Goal: Task Accomplishment & Management: Complete application form

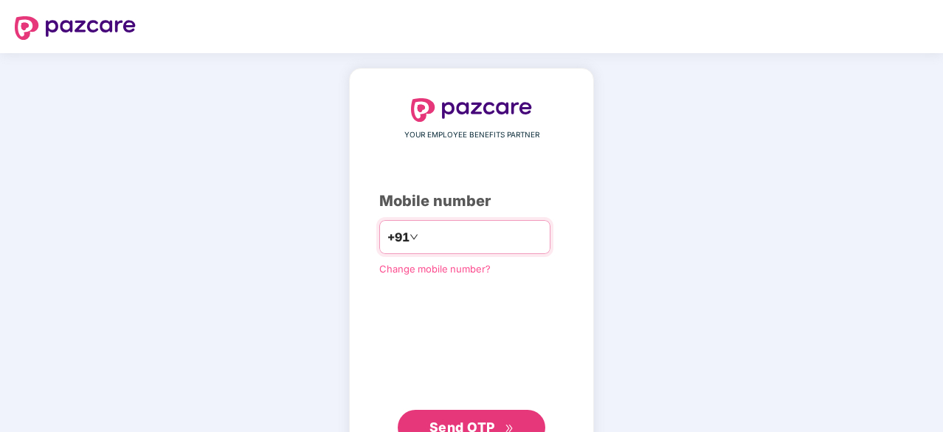
click at [454, 233] on input "number" at bounding box center [482, 237] width 121 height 24
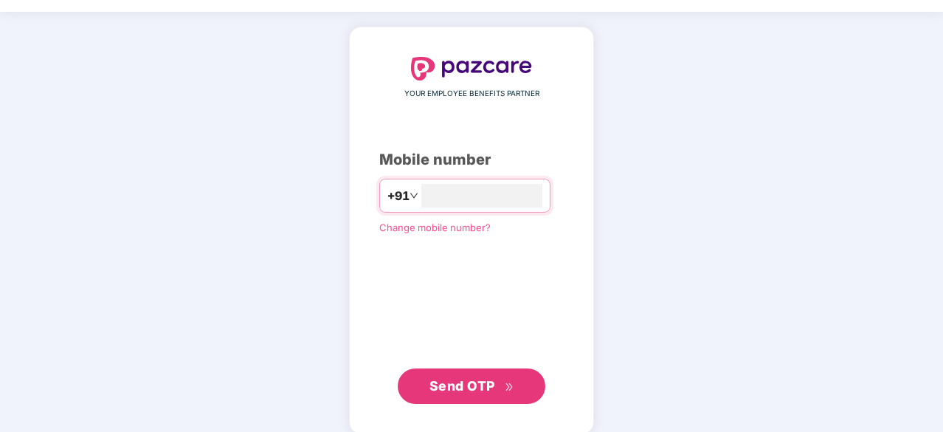
scroll to position [43, 0]
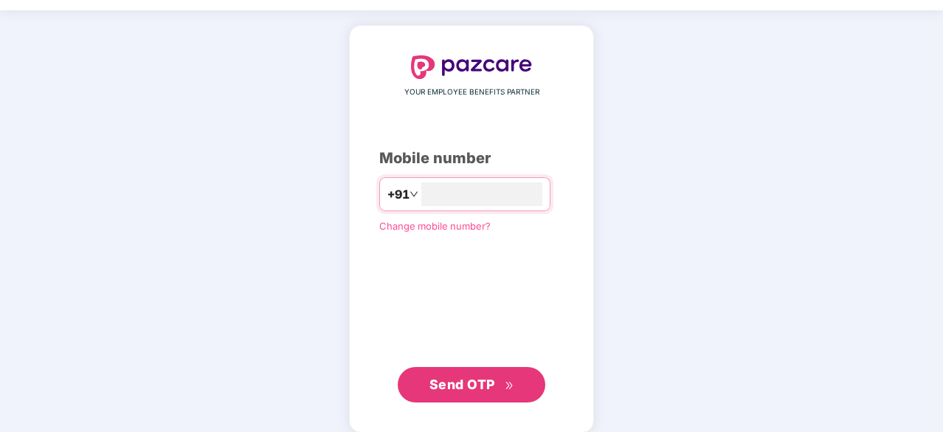
type input "**********"
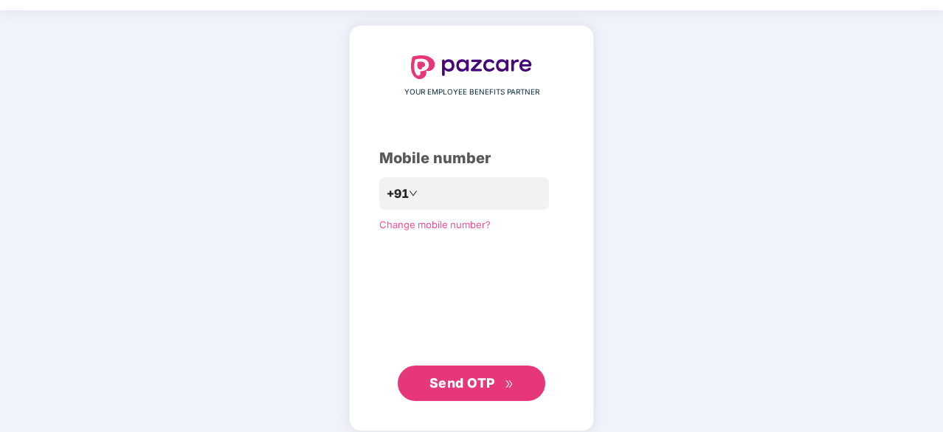
click at [475, 389] on span "Send OTP" at bounding box center [463, 383] width 66 height 16
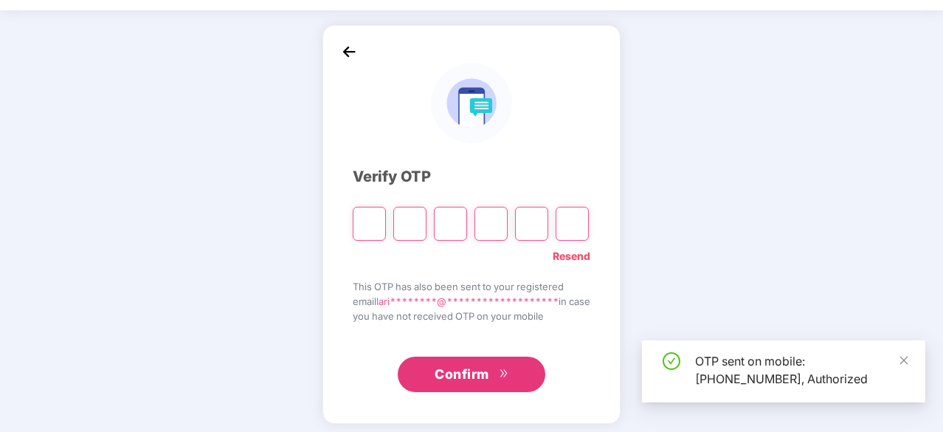
click at [475, 377] on span "Confirm" at bounding box center [462, 374] width 55 height 21
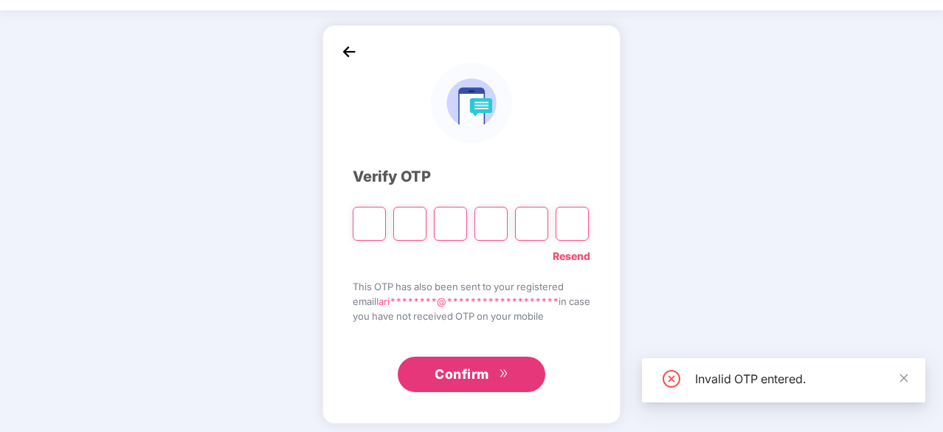
click at [357, 219] on input "Please enter verification code. Digit 1" at bounding box center [369, 224] width 33 height 34
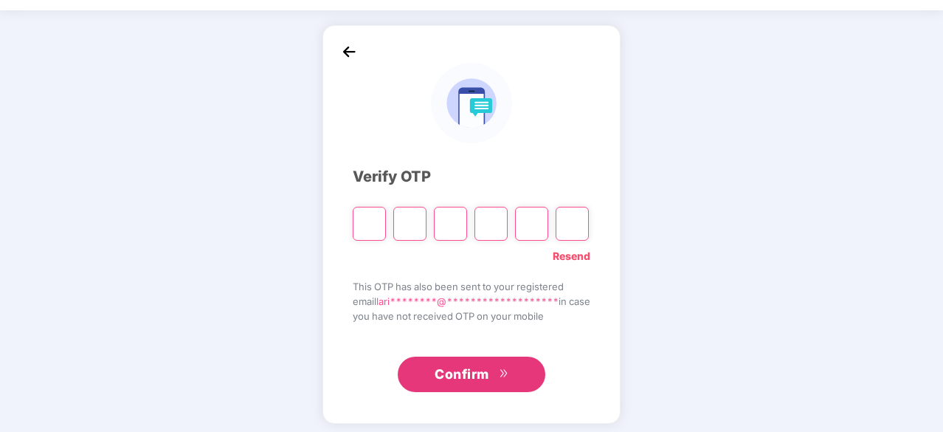
type input "*"
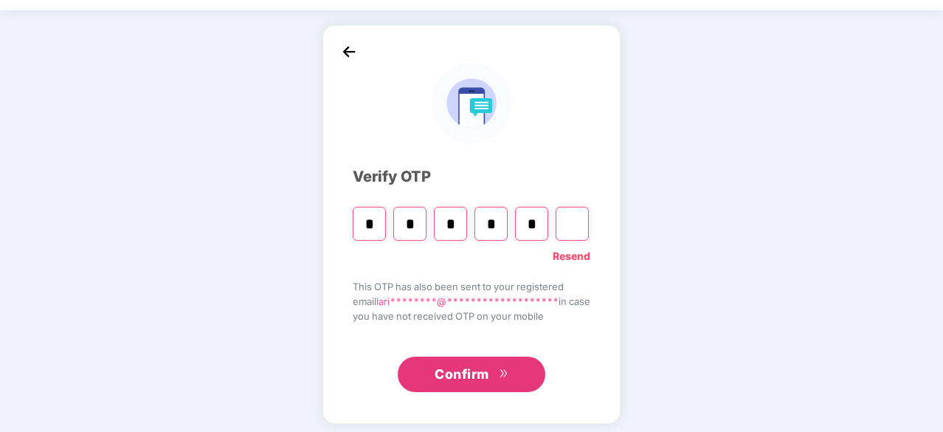
type input "*"
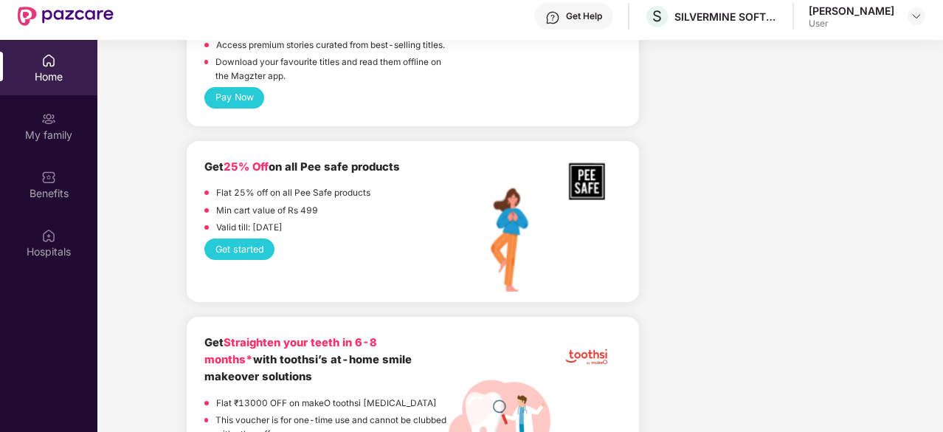
scroll to position [1858, 0]
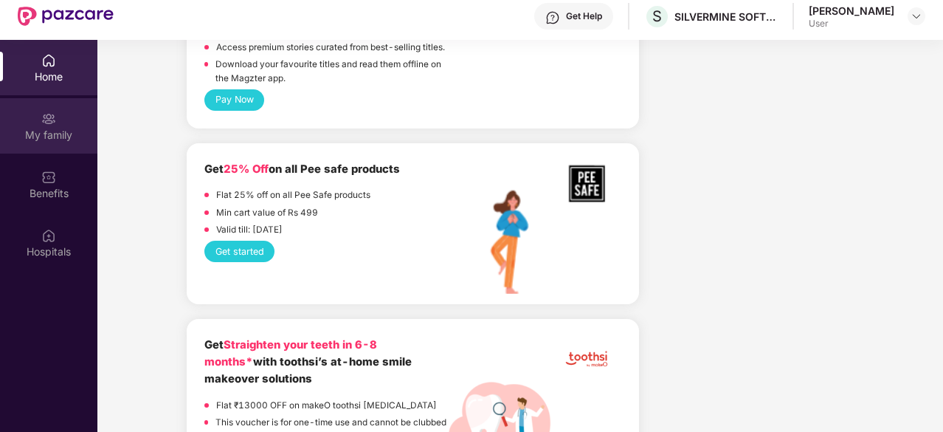
click at [49, 143] on div "My family" at bounding box center [48, 125] width 97 height 55
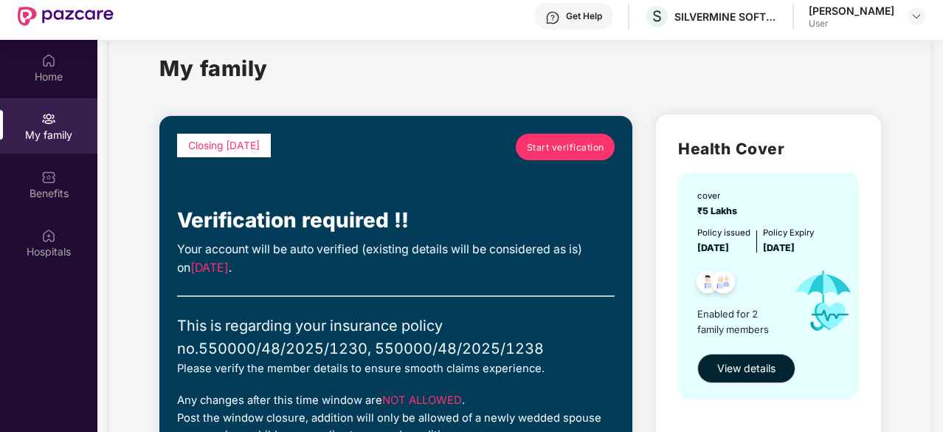
scroll to position [37, 0]
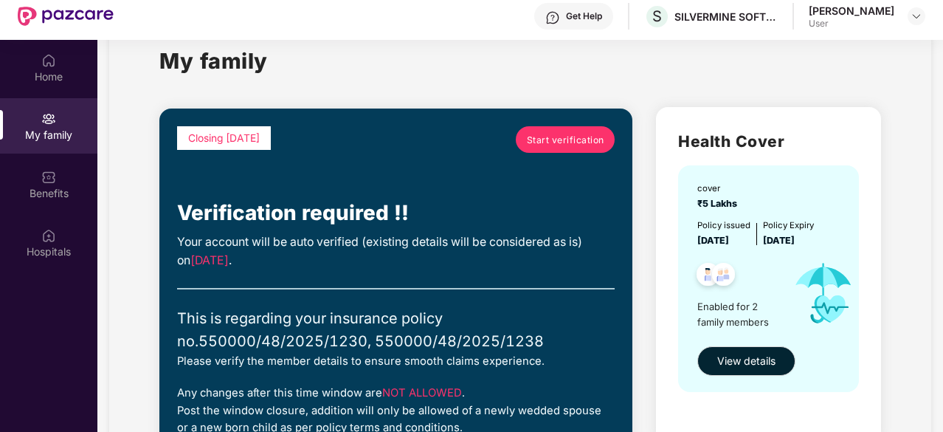
click at [552, 148] on link "Start verification" at bounding box center [565, 139] width 99 height 27
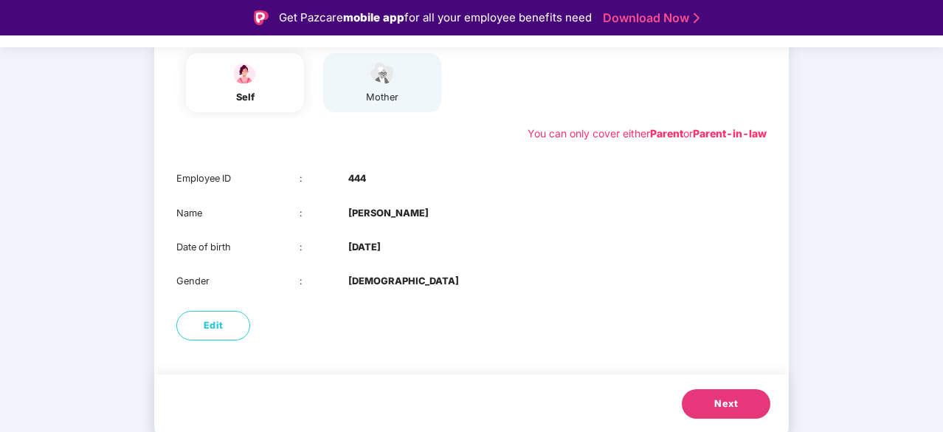
scroll to position [35, 0]
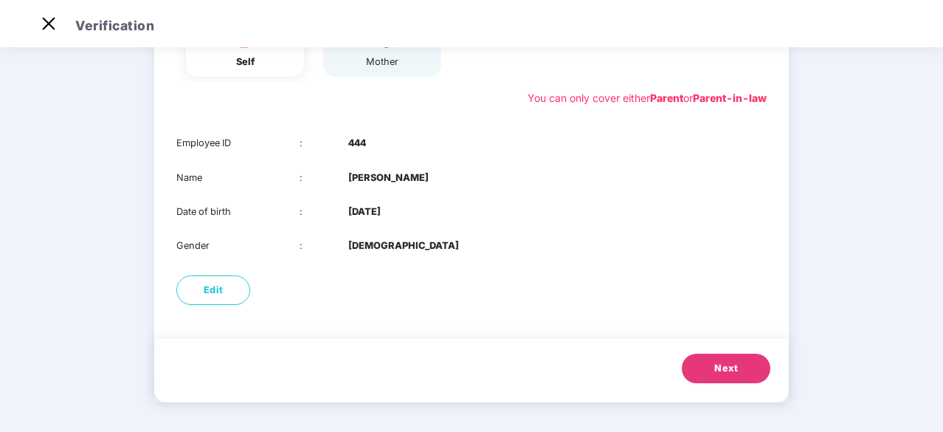
click at [717, 370] on span "Next" at bounding box center [727, 368] width 24 height 15
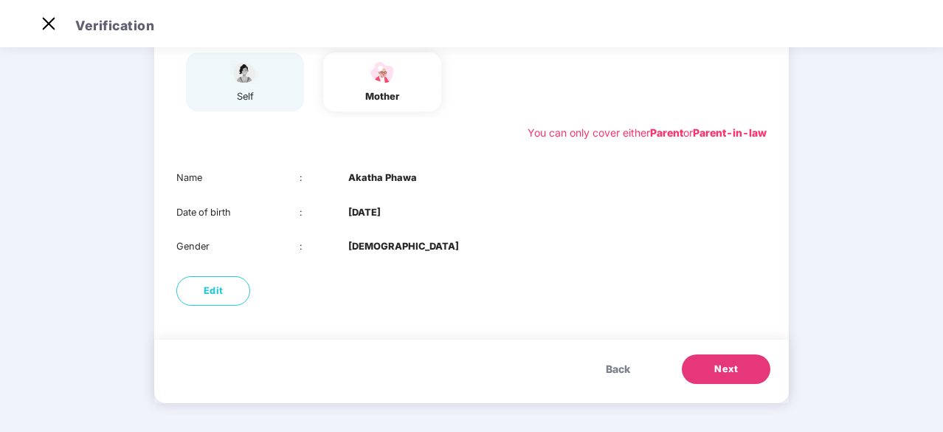
click at [724, 367] on span "Next" at bounding box center [727, 369] width 24 height 15
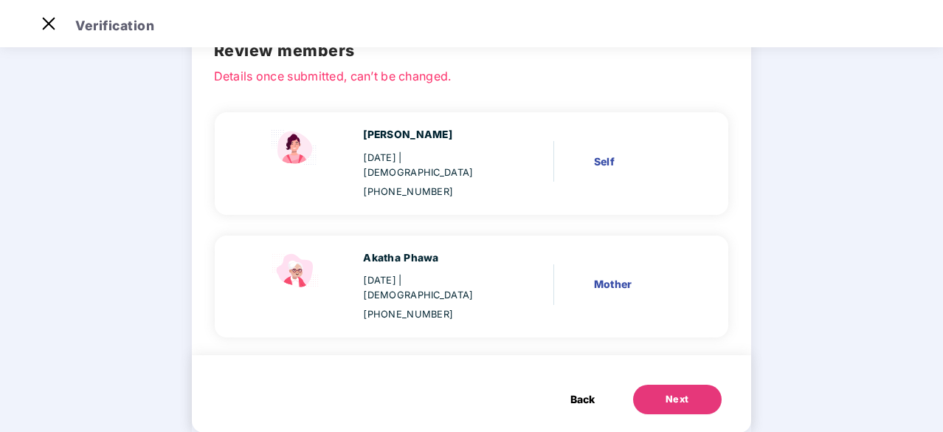
click at [667, 392] on div "Next" at bounding box center [678, 399] width 24 height 15
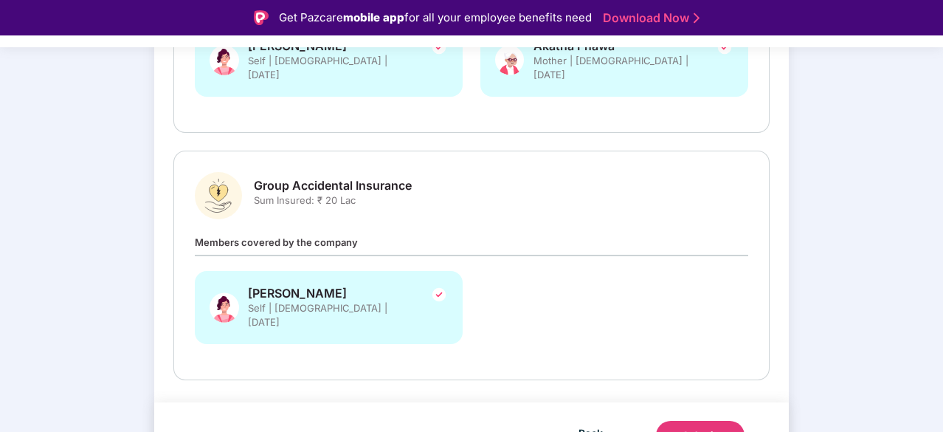
scroll to position [35, 0]
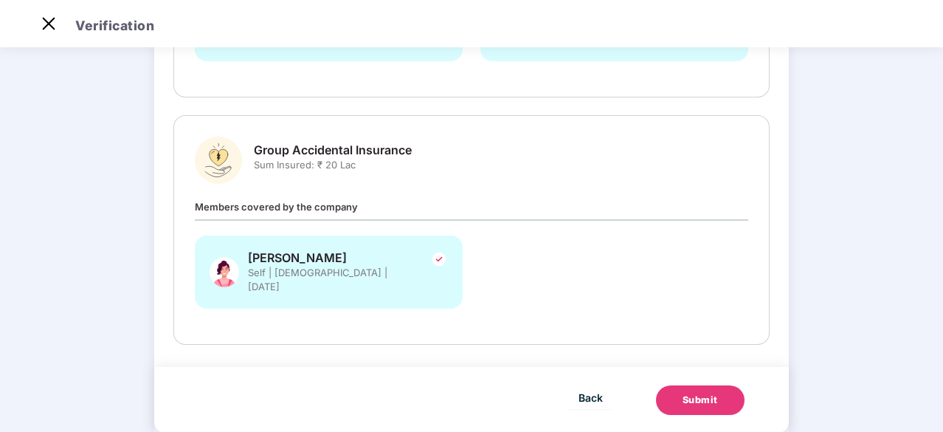
click at [706, 393] on div "Submit" at bounding box center [700, 400] width 35 height 15
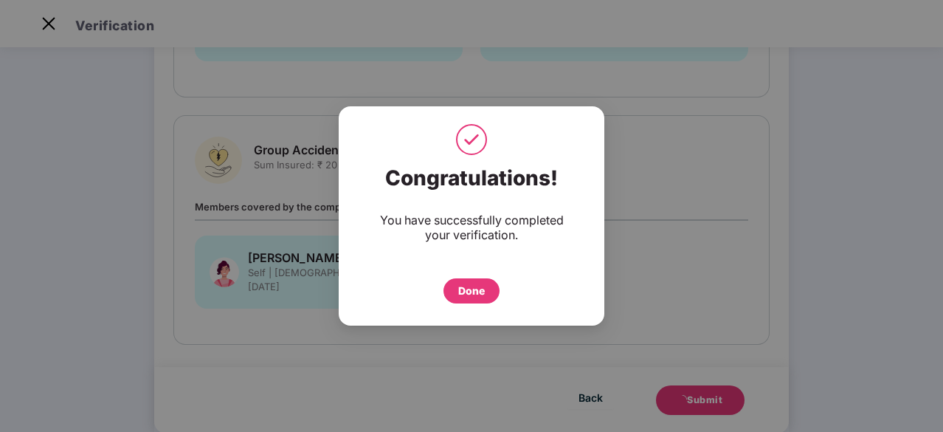
click at [484, 292] on div "Done" at bounding box center [471, 291] width 27 height 16
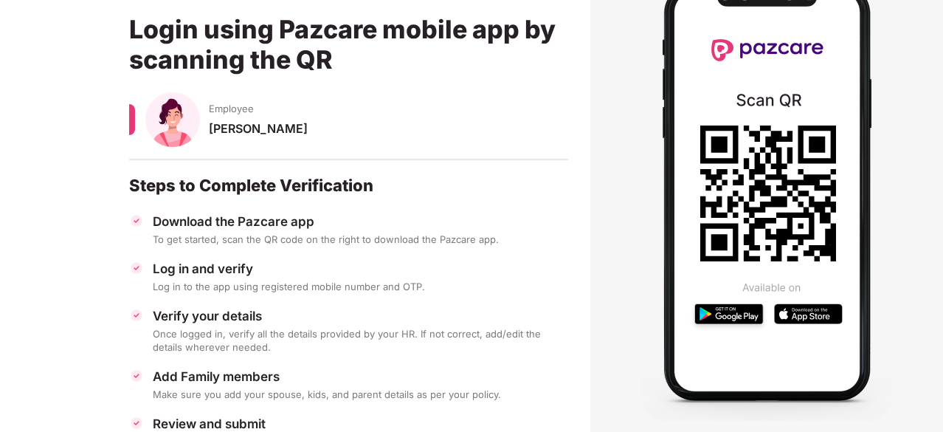
scroll to position [110, 0]
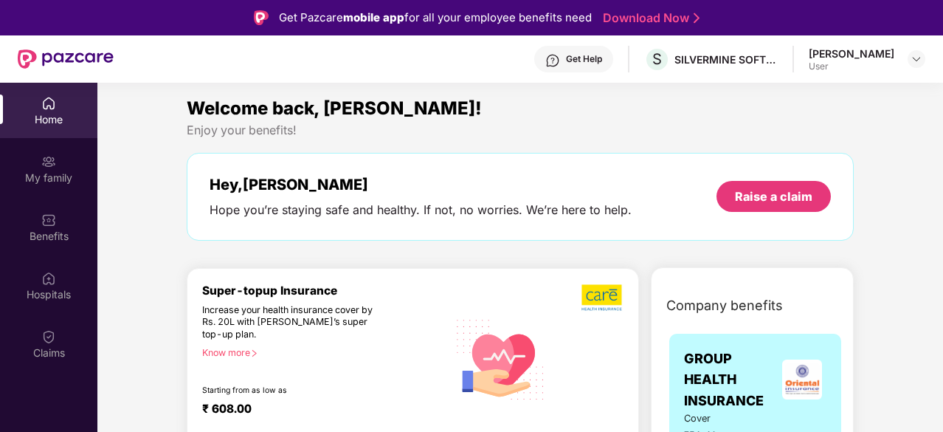
click at [52, 110] on img at bounding box center [48, 103] width 15 height 15
click at [48, 142] on div "My family" at bounding box center [48, 168] width 97 height 55
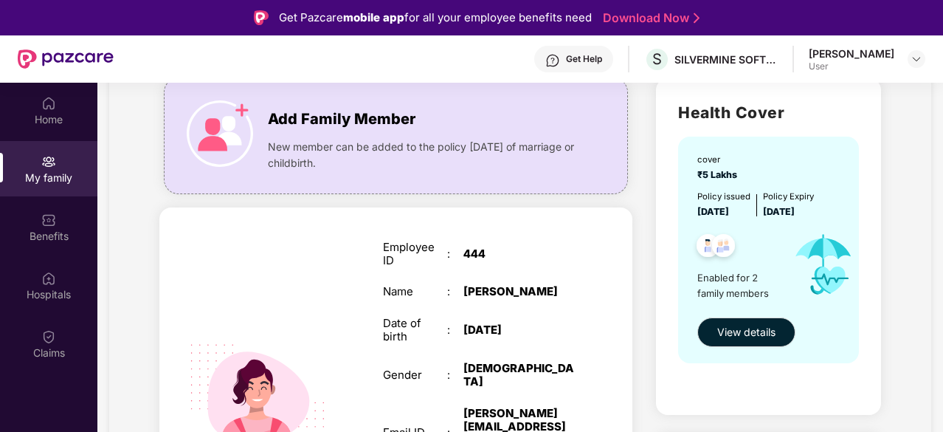
scroll to position [108, 0]
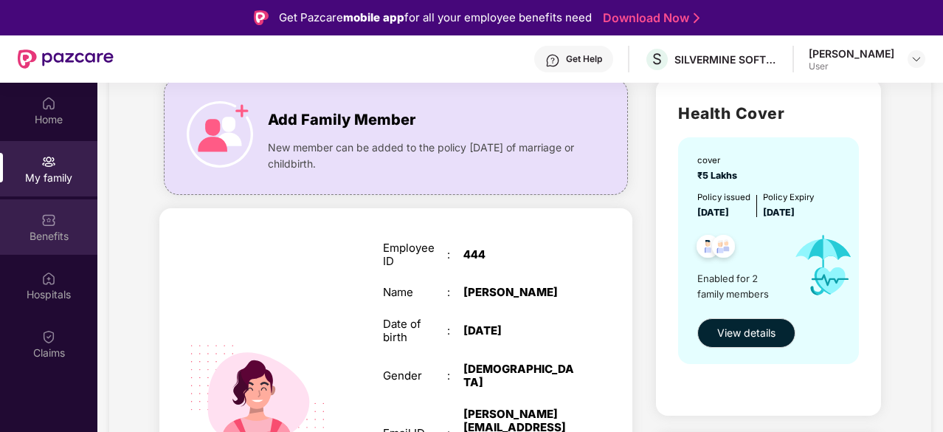
click at [62, 224] on div "Benefits" at bounding box center [48, 226] width 97 height 55
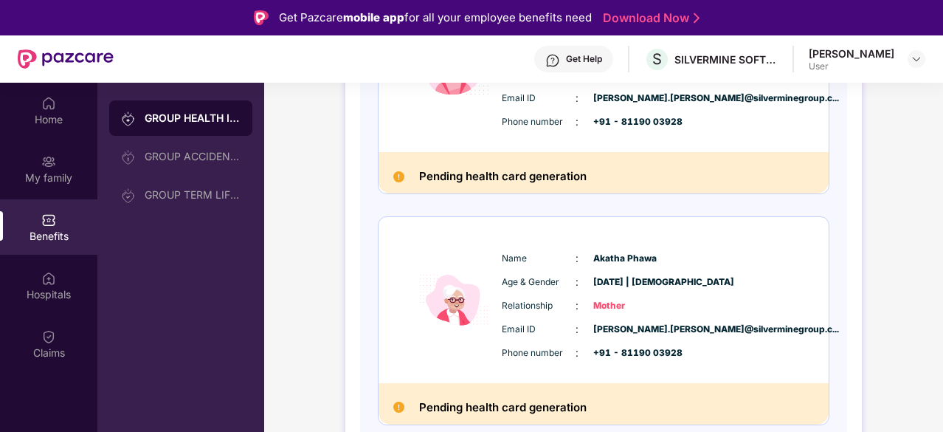
scroll to position [83, 0]
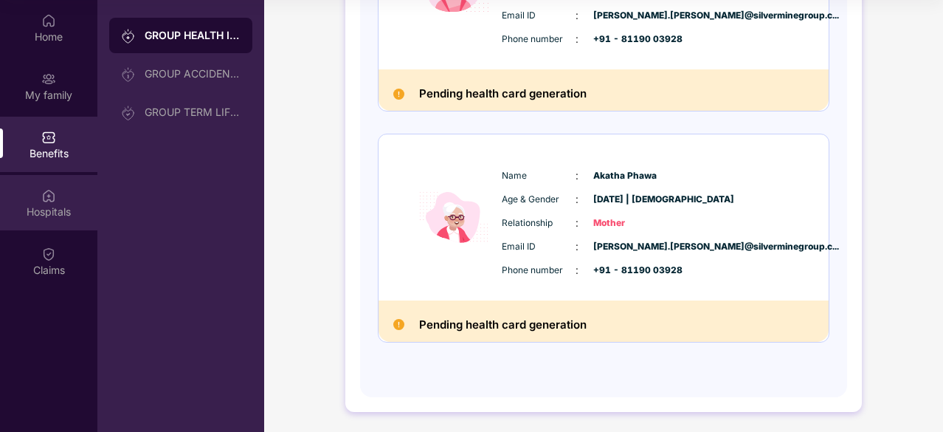
click at [46, 206] on div "Hospitals" at bounding box center [48, 211] width 97 height 15
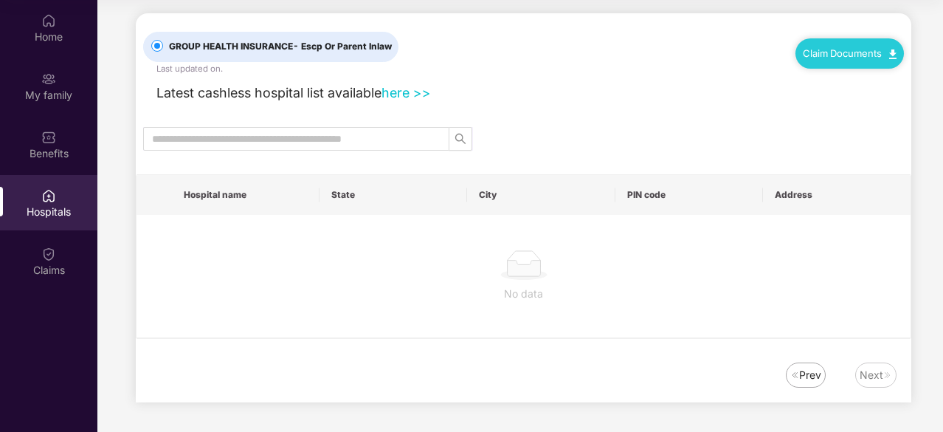
scroll to position [0, 0]
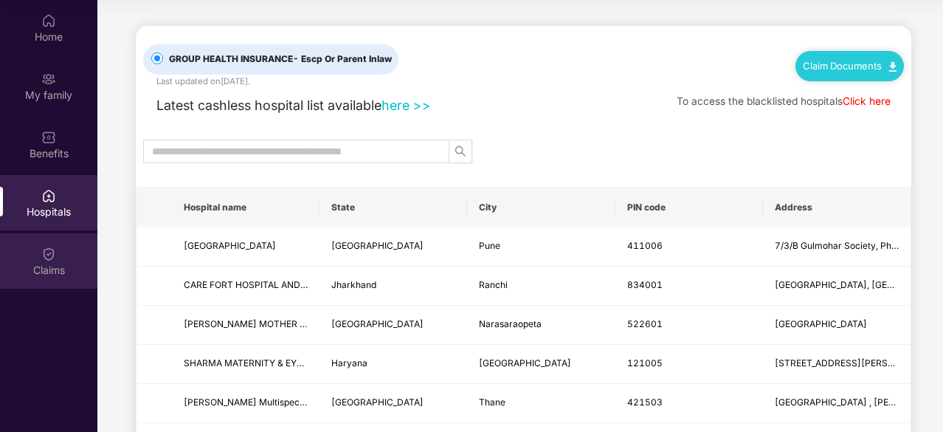
click at [50, 250] on img at bounding box center [48, 254] width 15 height 15
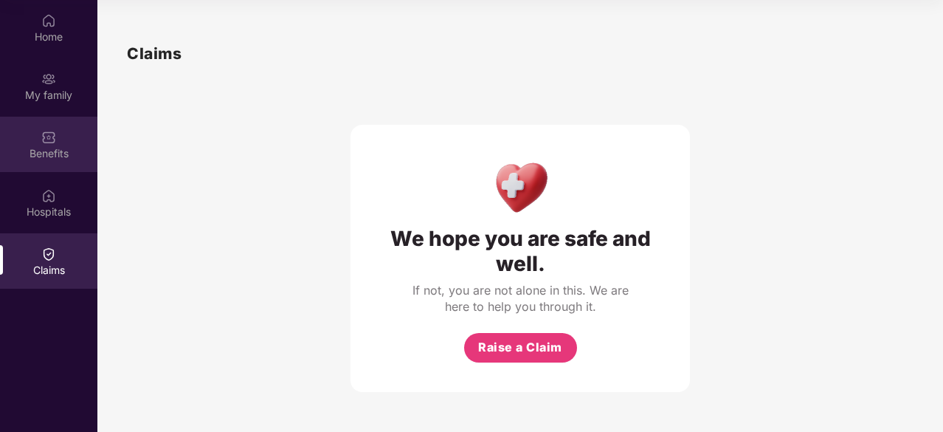
click at [48, 144] on img at bounding box center [48, 137] width 15 height 15
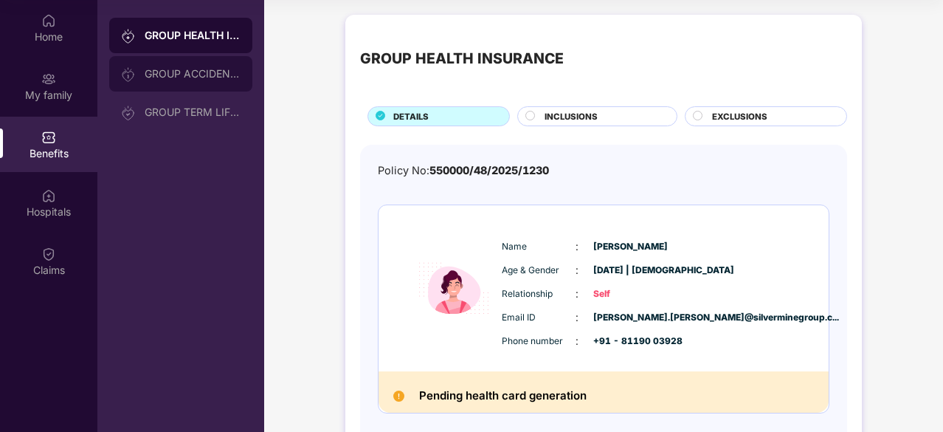
click at [176, 69] on div "GROUP ACCIDENTAL INSURANCE" at bounding box center [193, 74] width 96 height 12
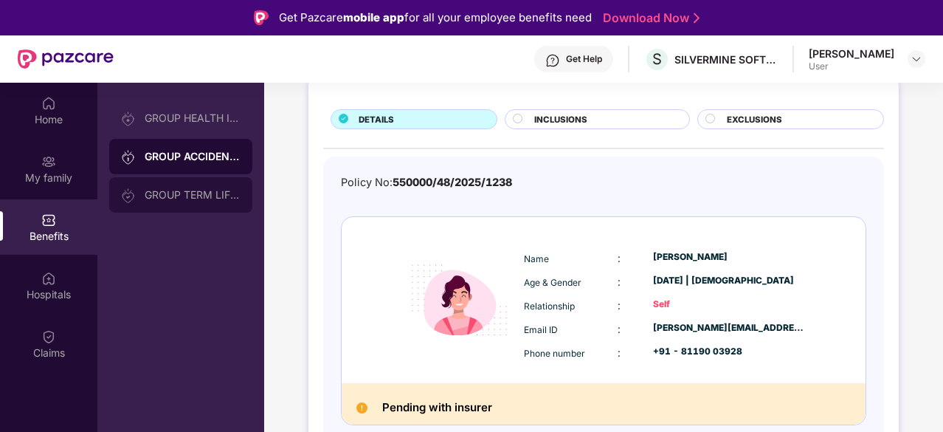
click at [205, 188] on div "GROUP TERM LIFE INSURANCE" at bounding box center [180, 194] width 143 height 35
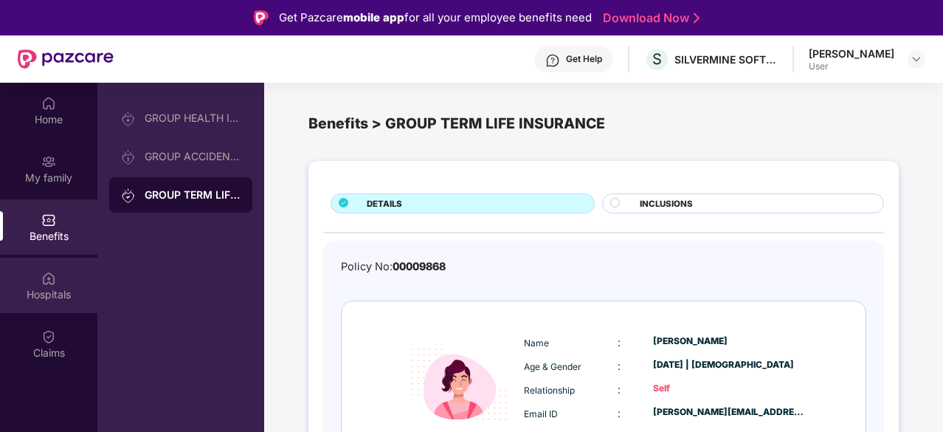
click at [61, 289] on div "Hospitals" at bounding box center [48, 294] width 97 height 15
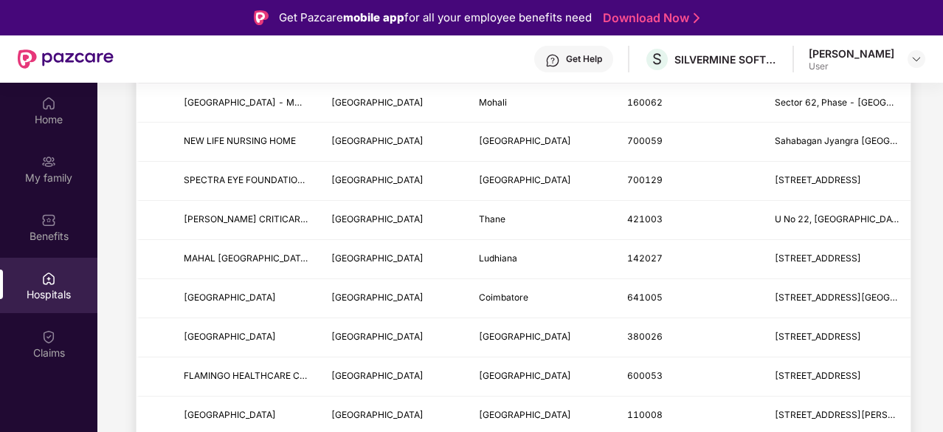
scroll to position [83, 0]
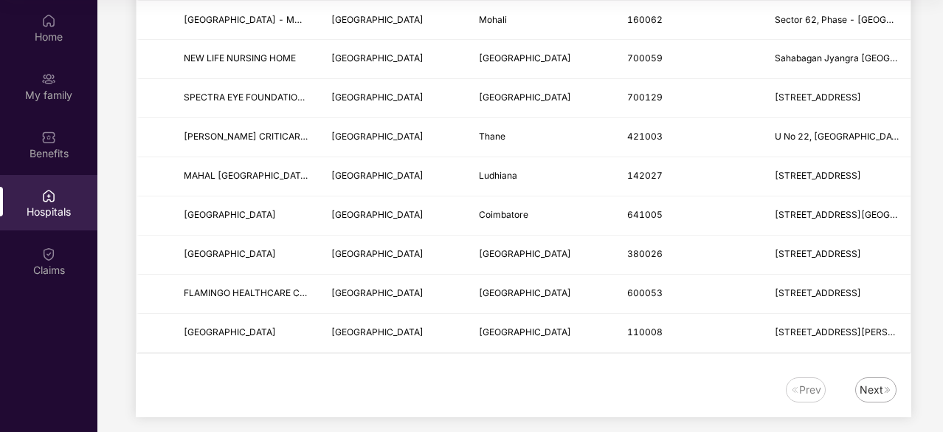
click at [881, 382] on div "Next" at bounding box center [872, 390] width 24 height 16
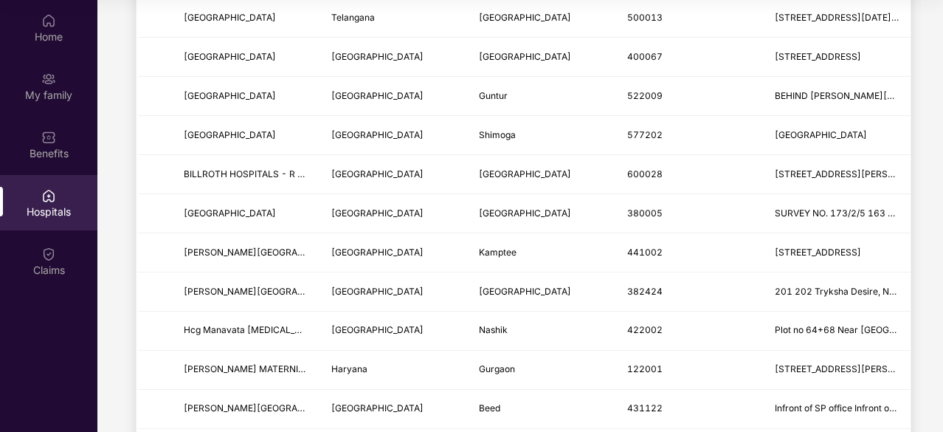
scroll to position [1829, 0]
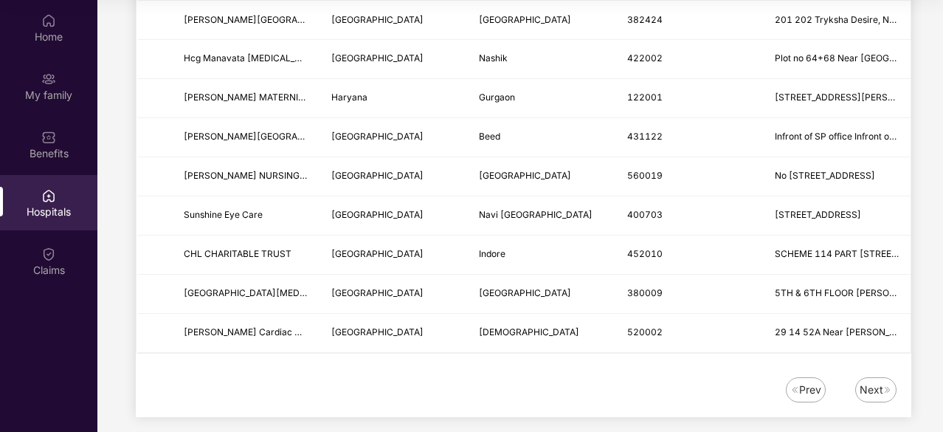
click at [877, 382] on div "Next" at bounding box center [872, 390] width 24 height 16
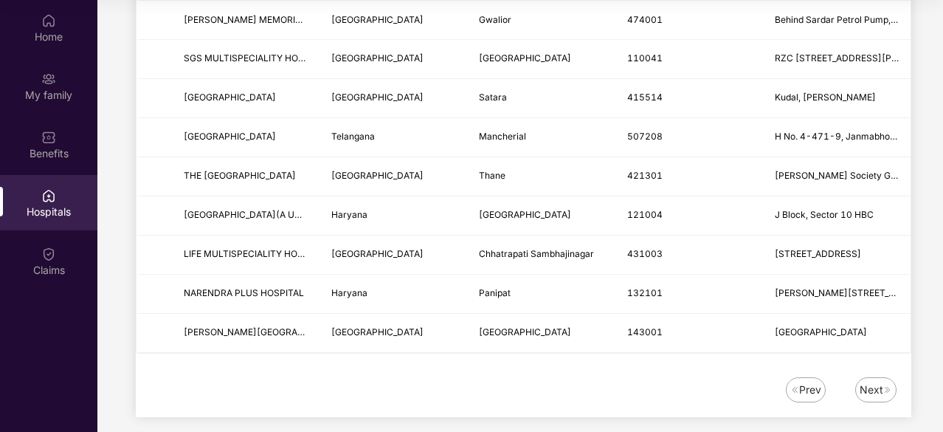
click at [874, 382] on div "Next" at bounding box center [872, 390] width 24 height 16
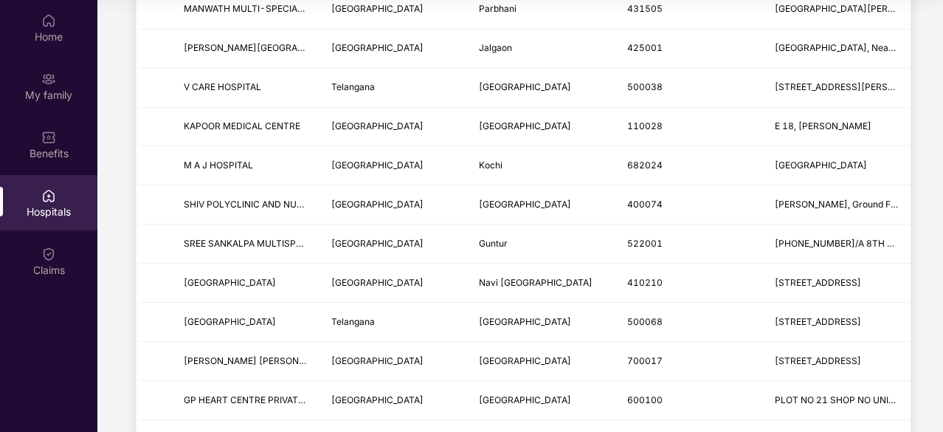
scroll to position [0, 0]
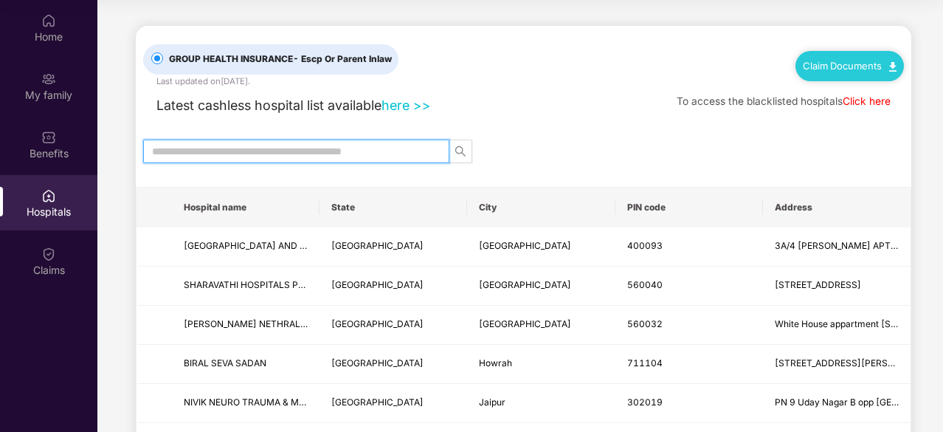
click at [209, 151] on input "text" at bounding box center [290, 151] width 277 height 16
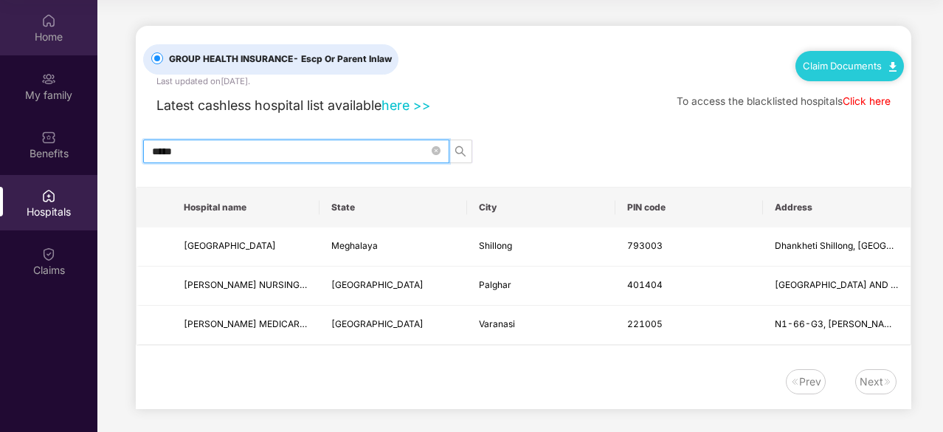
type input "*****"
click at [50, 33] on div "Home" at bounding box center [48, 37] width 97 height 15
